Goal: Check status: Check status

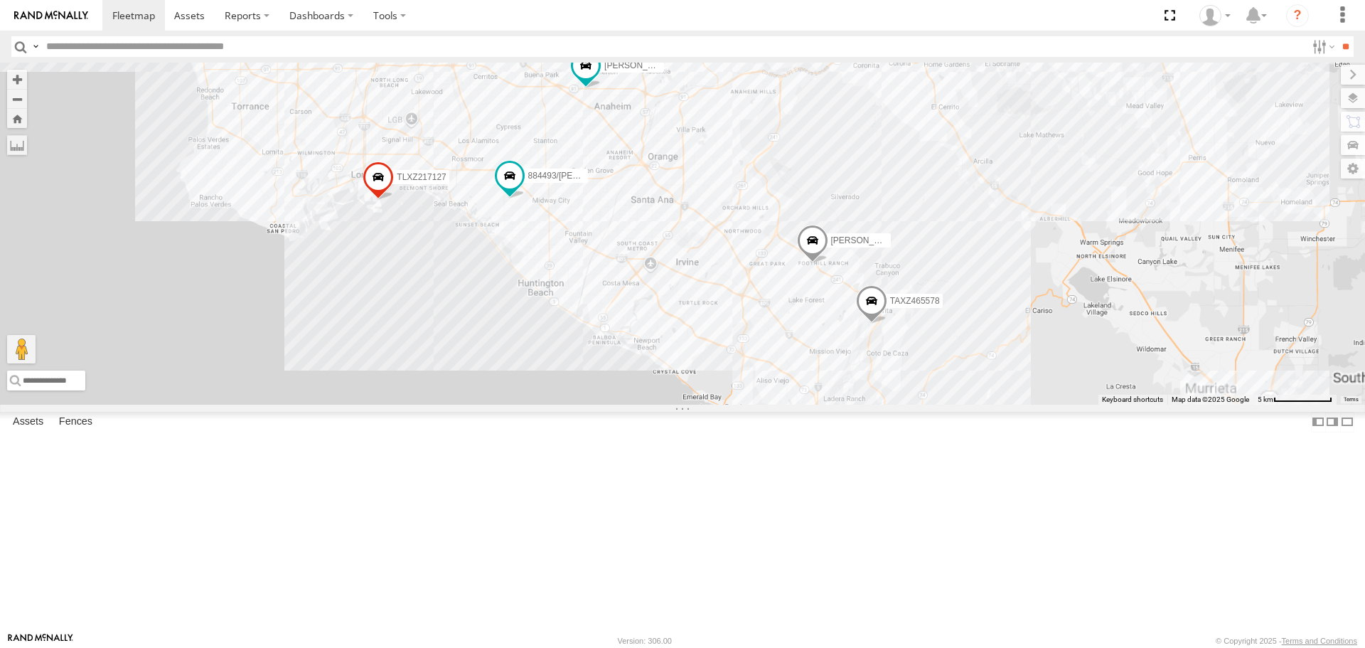
drag, startPoint x: 887, startPoint y: 504, endPoint x: 871, endPoint y: 322, distance: 182.7
click at [871, 322] on div "JUSTIN/T-1628 834274/JOY CARLOS LARS/T-1623 TAXZ467188 884493/RUDYS T-1620/JONI…" at bounding box center [682, 233] width 1365 height 341
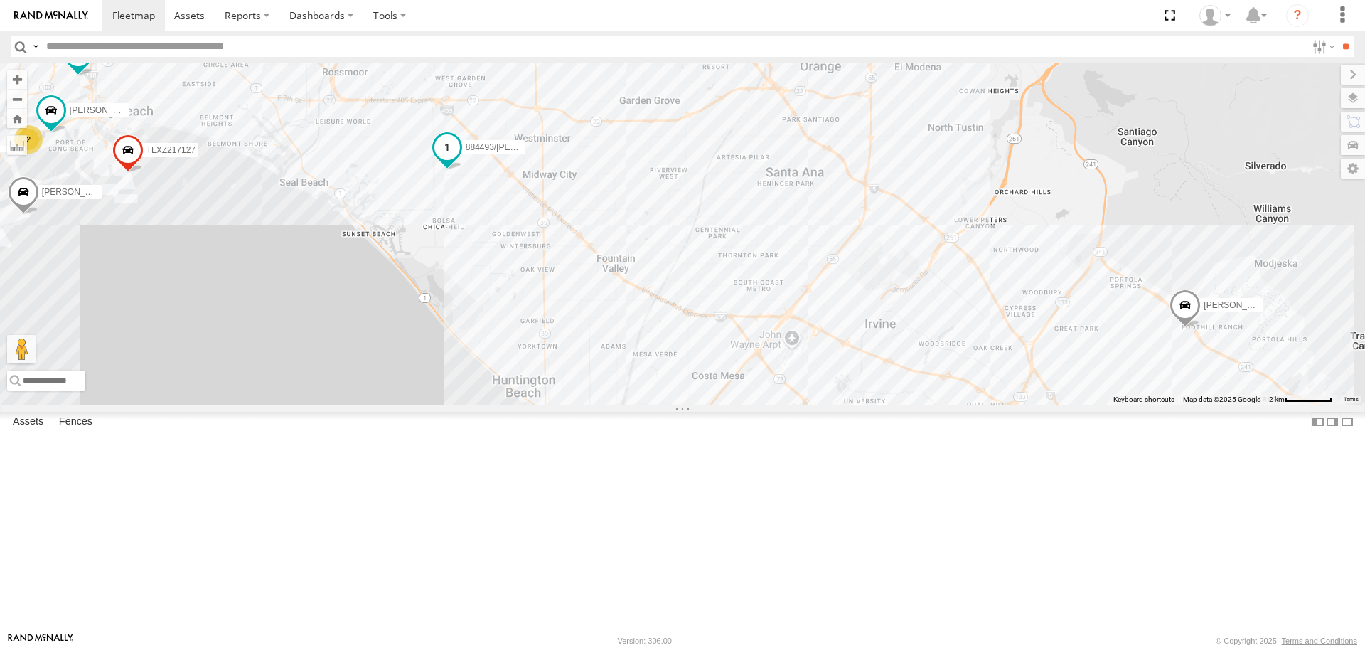
click at [446, 160] on span at bounding box center [447, 147] width 26 height 26
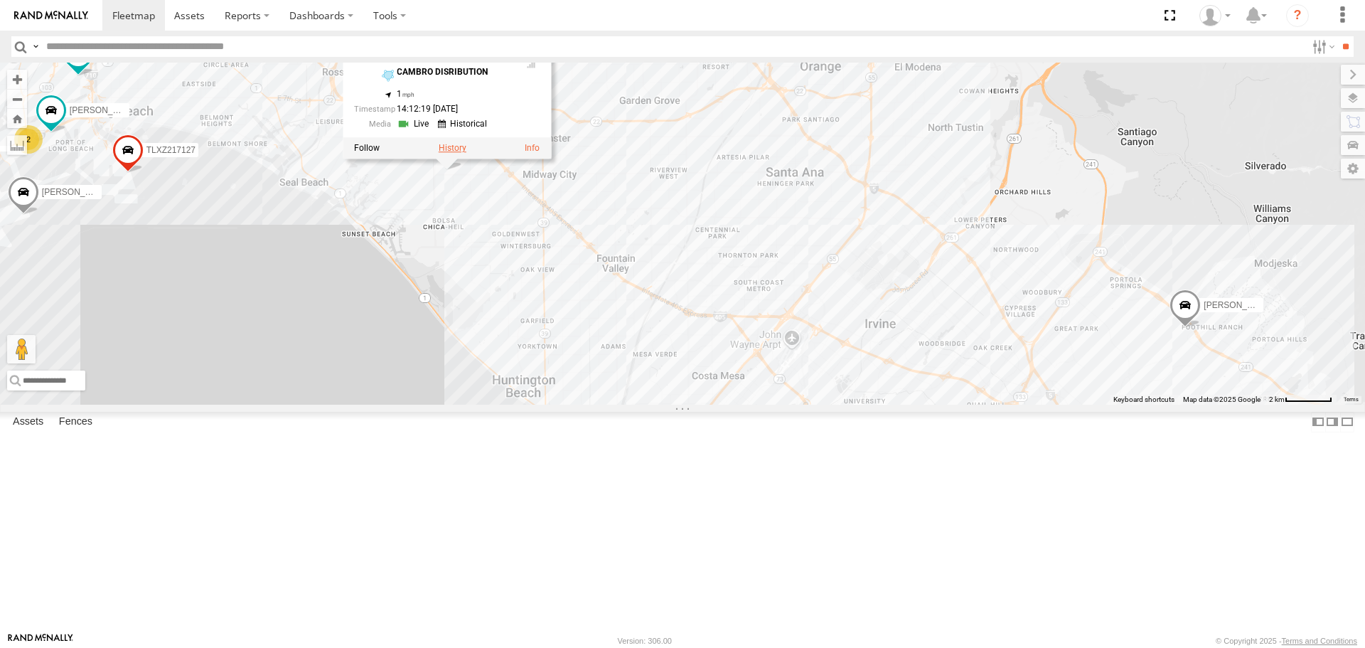
click at [453, 154] on label at bounding box center [453, 149] width 28 height 10
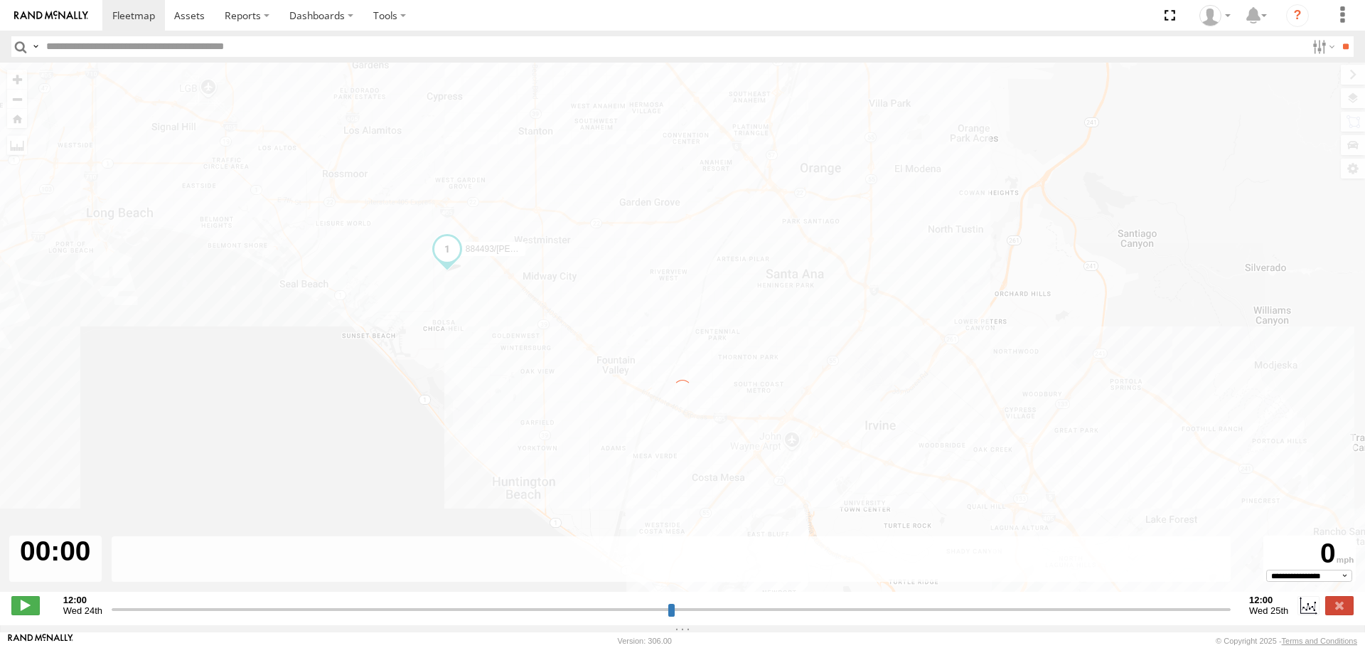
type input "**********"
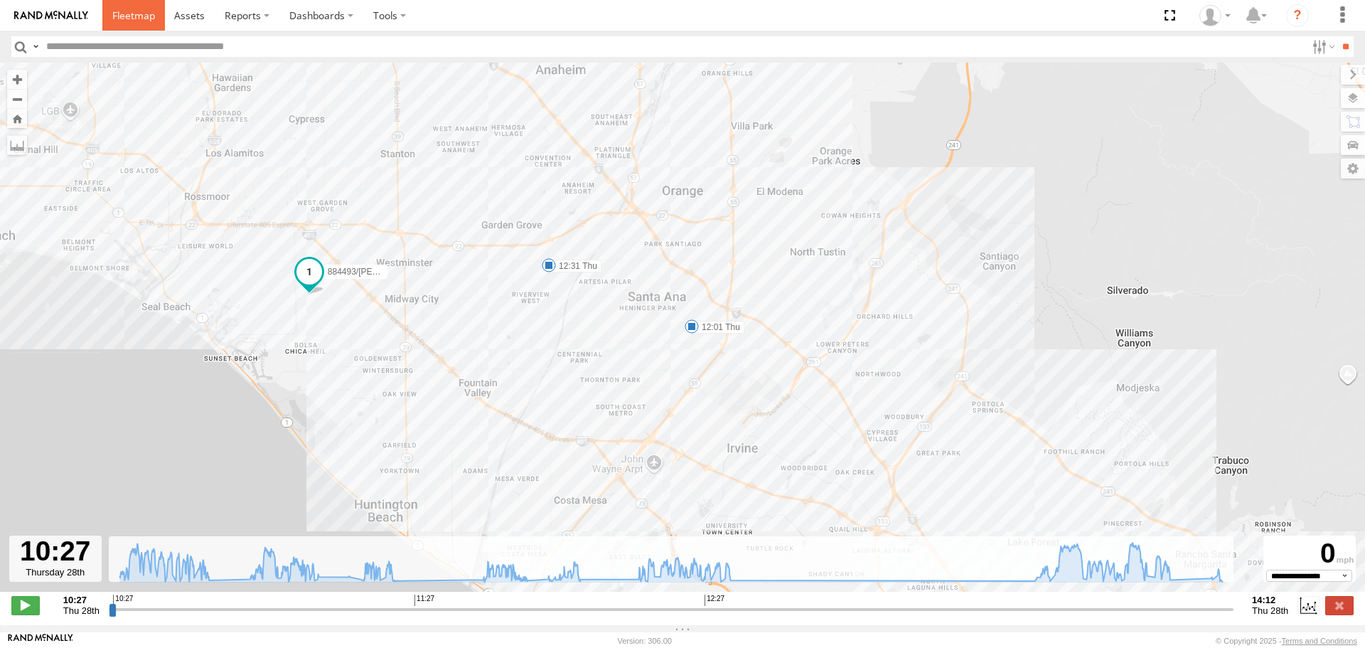
click at [117, 17] on span at bounding box center [133, 16] width 43 height 14
